Goal: Use online tool/utility: Utilize a website feature to perform a specific function

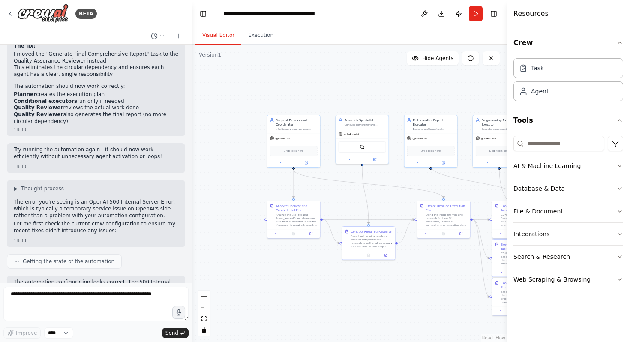
scroll to position [4924, 0]
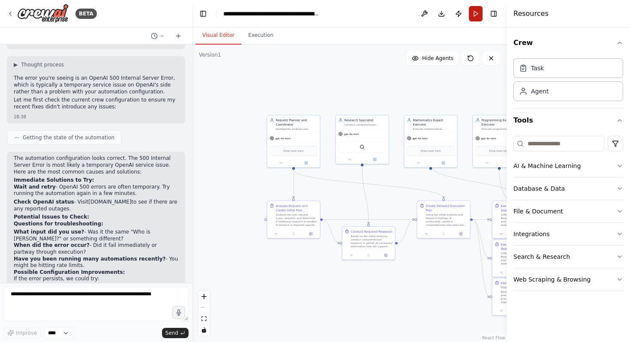
click at [475, 18] on button "Run" at bounding box center [476, 13] width 14 height 15
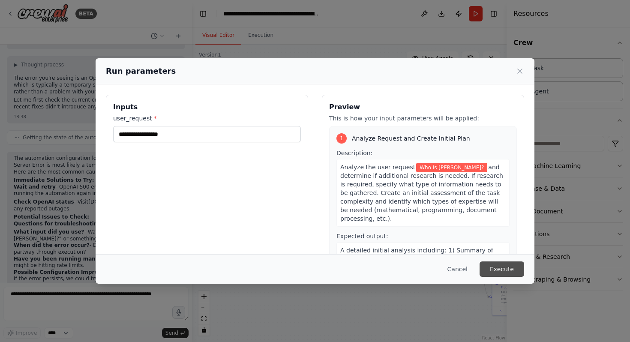
click at [498, 266] on button "Execute" at bounding box center [502, 269] width 45 height 15
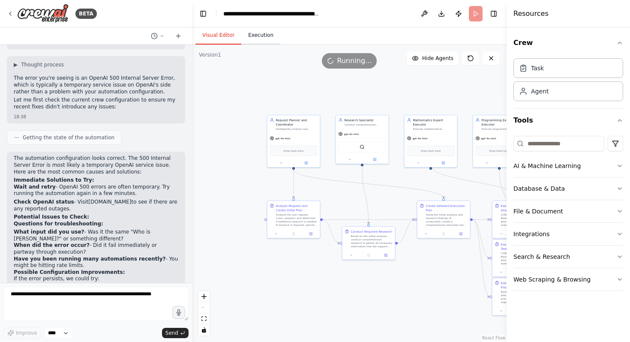
click at [262, 37] on button "Execution" at bounding box center [260, 36] width 39 height 18
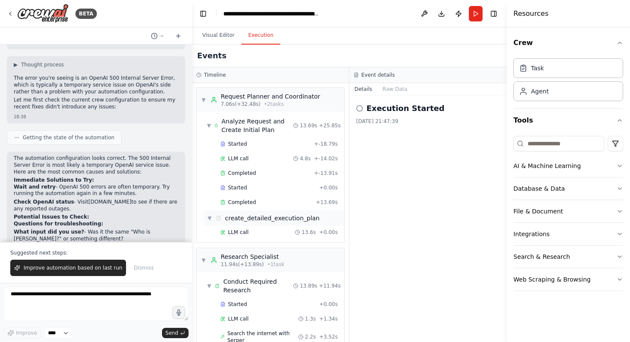
scroll to position [569, 0]
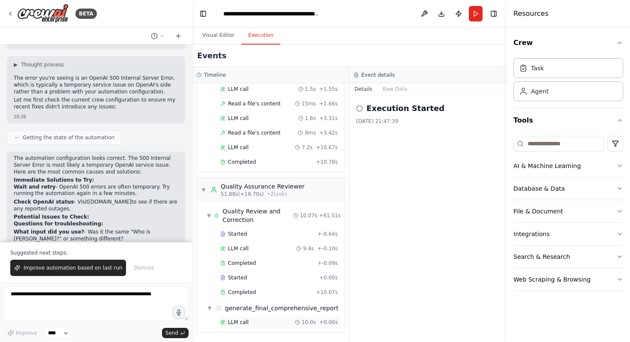
click at [276, 320] on div "LLM call 10.0s + 0.00s" at bounding box center [278, 322] width 117 height 7
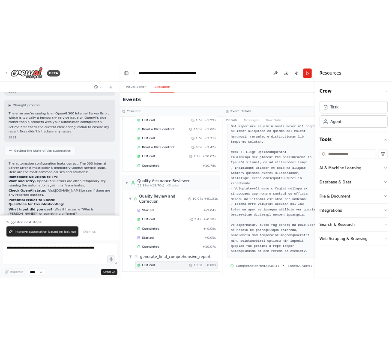
scroll to position [4965, 0]
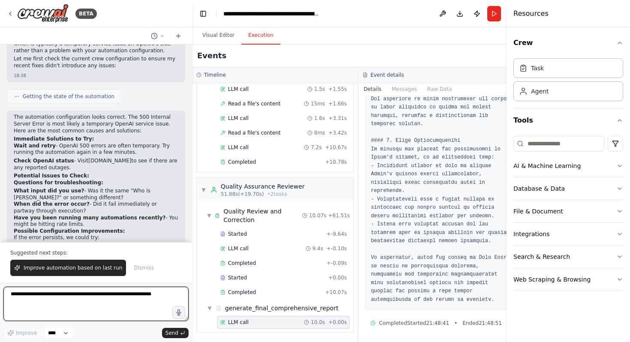
click at [70, 304] on textarea at bounding box center [95, 304] width 185 height 34
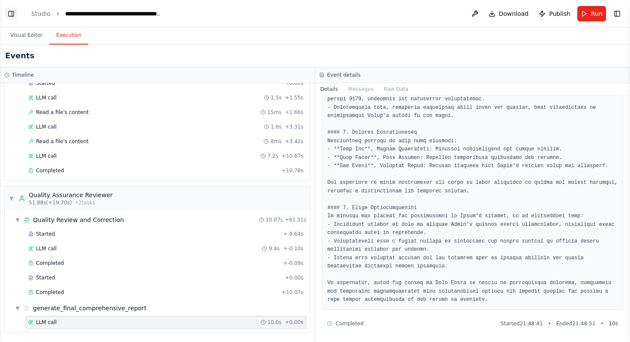
click at [16, 12] on button "Toggle Left Sidebar" at bounding box center [11, 14] width 12 height 12
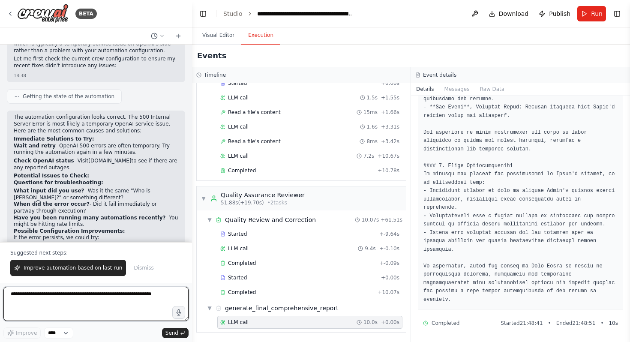
click at [67, 291] on textarea at bounding box center [95, 304] width 185 height 34
click at [143, 310] on textarea at bounding box center [95, 304] width 185 height 34
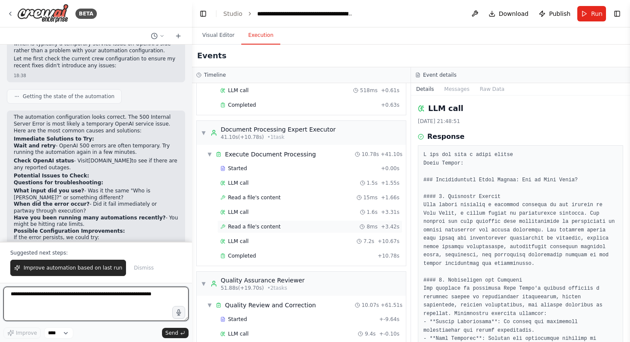
scroll to position [420, 0]
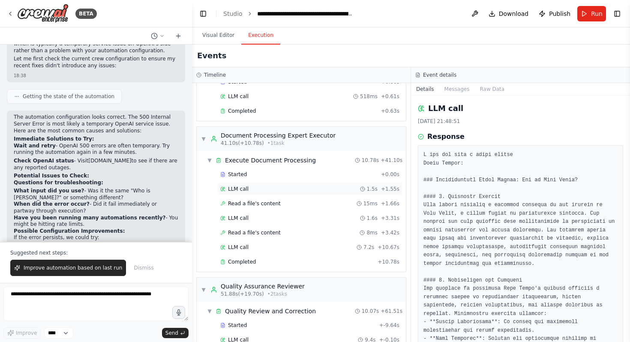
click at [296, 189] on div "LLM call 1.5s + 1.55s" at bounding box center [309, 189] width 179 height 7
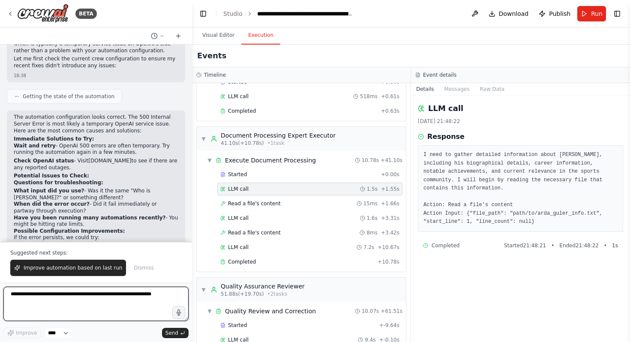
click at [114, 305] on textarea at bounding box center [95, 304] width 185 height 34
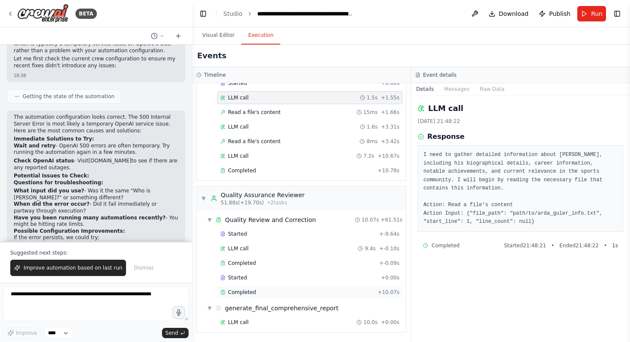
click at [249, 297] on div "Completed + 10.07s" at bounding box center [309, 292] width 185 height 13
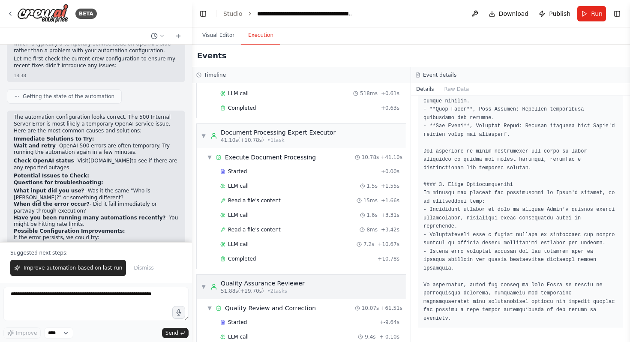
scroll to position [432, 0]
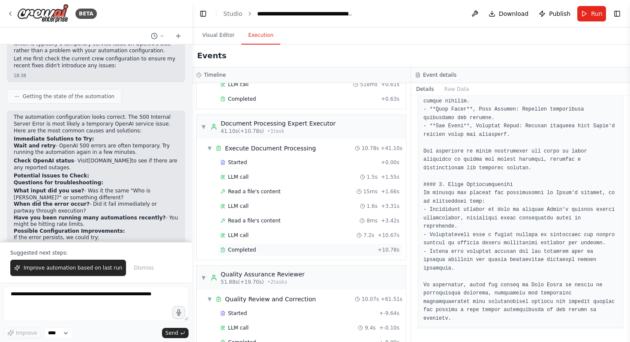
click at [350, 246] on div "Completed + 10.78s" at bounding box center [309, 250] width 185 height 13
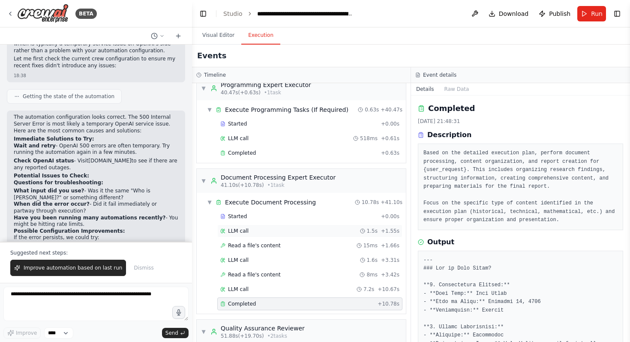
scroll to position [304, 0]
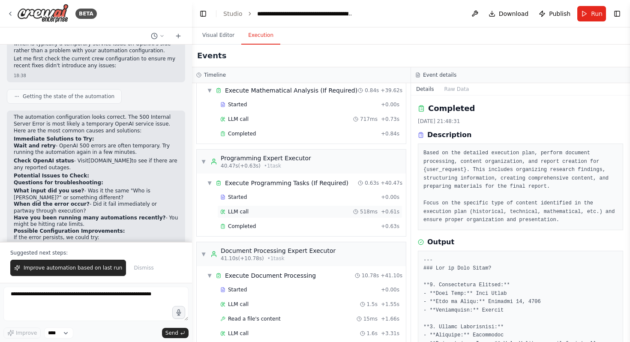
click at [294, 211] on div "LLM call 518ms + 0.61s" at bounding box center [309, 211] width 179 height 7
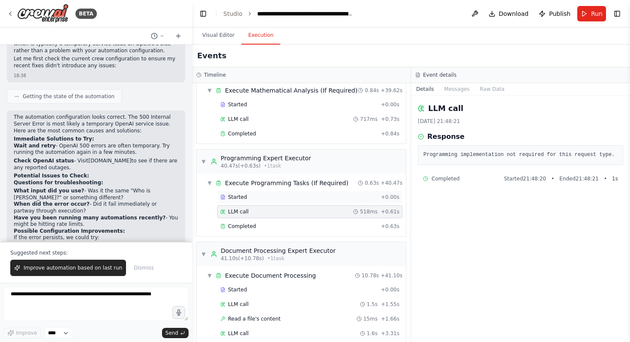
click at [376, 196] on div "Started" at bounding box center [298, 197] width 157 height 7
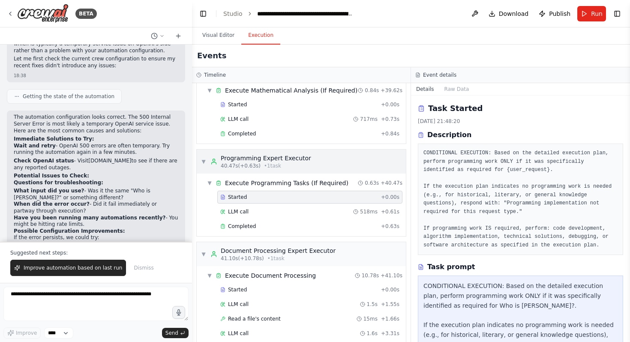
click at [356, 165] on div "▼ Programming Expert Executor 40.47s (+0.63s) • 1 task" at bounding box center [301, 162] width 209 height 24
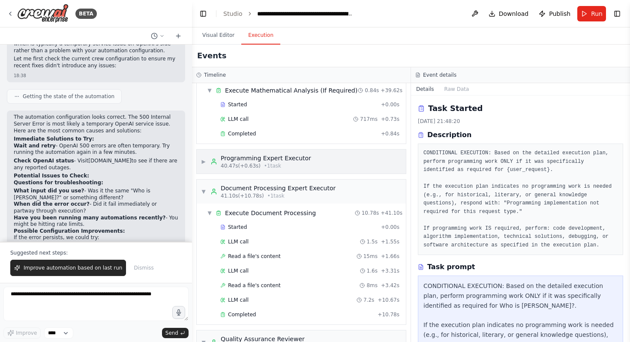
click at [348, 161] on div "▶ Programming Expert Executor 40.47s (+0.63s) • 1 task" at bounding box center [301, 162] width 209 height 24
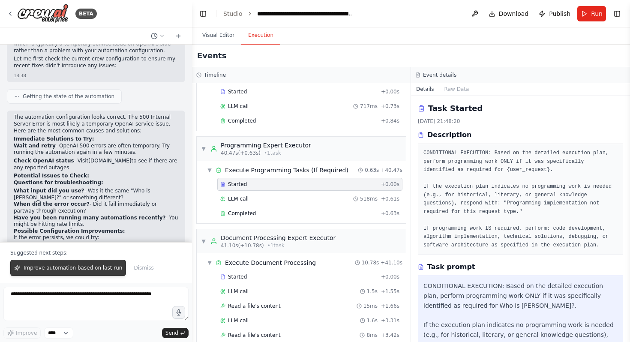
scroll to position [511, 0]
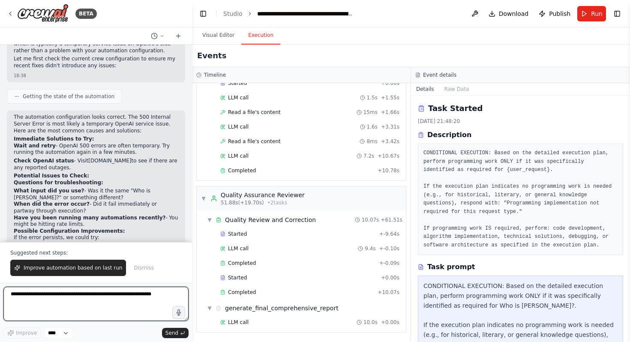
click at [51, 301] on textarea at bounding box center [95, 304] width 185 height 34
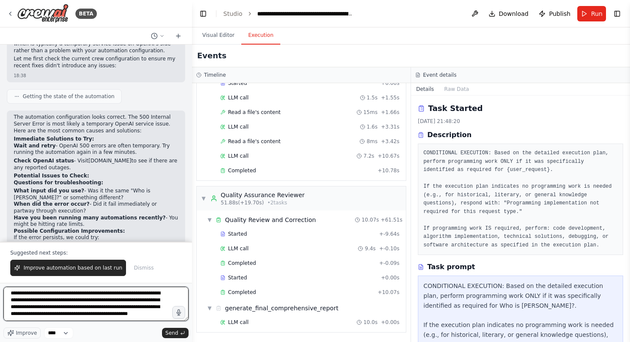
scroll to position [0, 0]
drag, startPoint x: 102, startPoint y: 316, endPoint x: 0, endPoint y: 183, distance: 167.6
click at [0, 183] on div "BETA Hello! I'm the CrewAI assistant. What kind of automation do you want to bu…" at bounding box center [96, 171] width 192 height 342
click at [73, 310] on textarea "**********" at bounding box center [95, 304] width 185 height 34
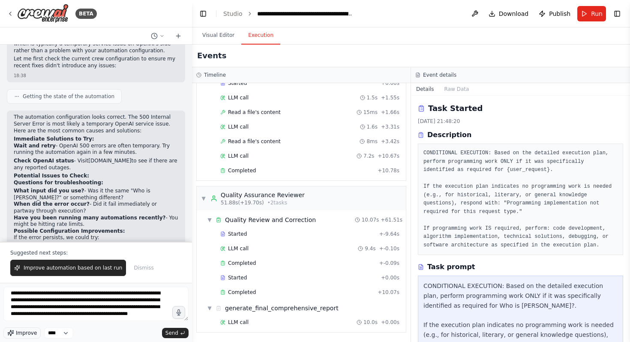
click at [27, 336] on span "Improve" at bounding box center [26, 333] width 21 height 7
click at [99, 311] on textarea "**********" at bounding box center [95, 304] width 185 height 34
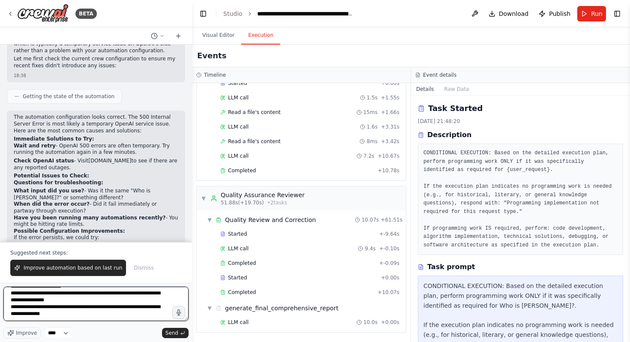
scroll to position [107, 0]
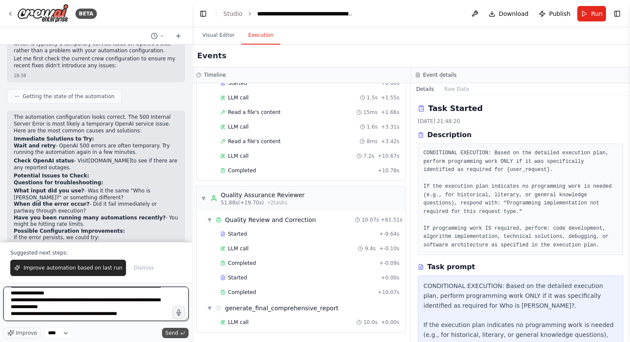
type textarea "**********"
click at [174, 336] on span "Send" at bounding box center [171, 333] width 13 height 7
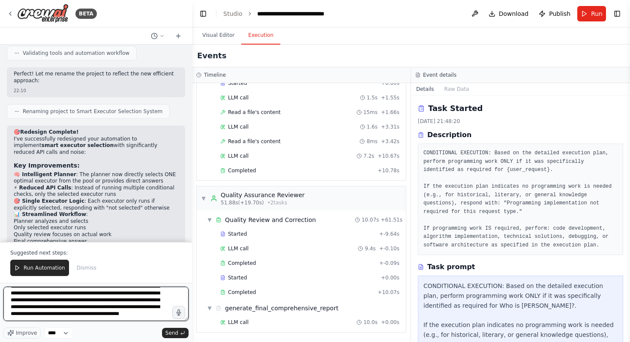
scroll to position [21, 0]
click at [106, 306] on textarea "**********" at bounding box center [95, 304] width 185 height 34
click at [142, 308] on textarea "**********" at bounding box center [95, 304] width 185 height 34
click at [69, 315] on textarea "**********" at bounding box center [95, 304] width 185 height 34
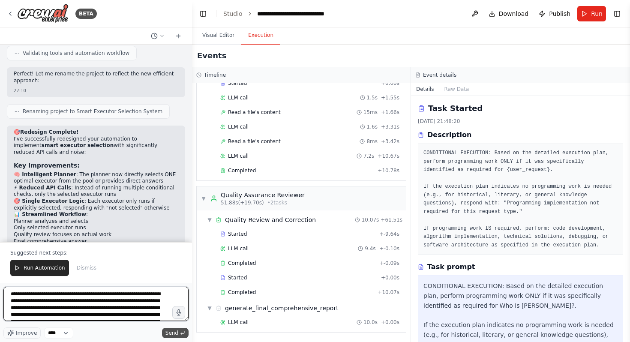
type textarea "**********"
click at [172, 334] on span "Send" at bounding box center [171, 333] width 13 height 7
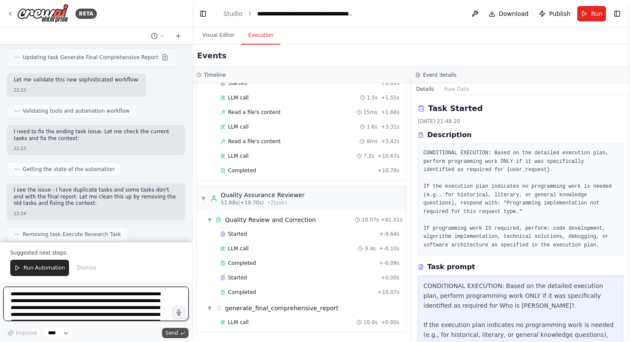
scroll to position [7529, 0]
